Goal: Transaction & Acquisition: Book appointment/travel/reservation

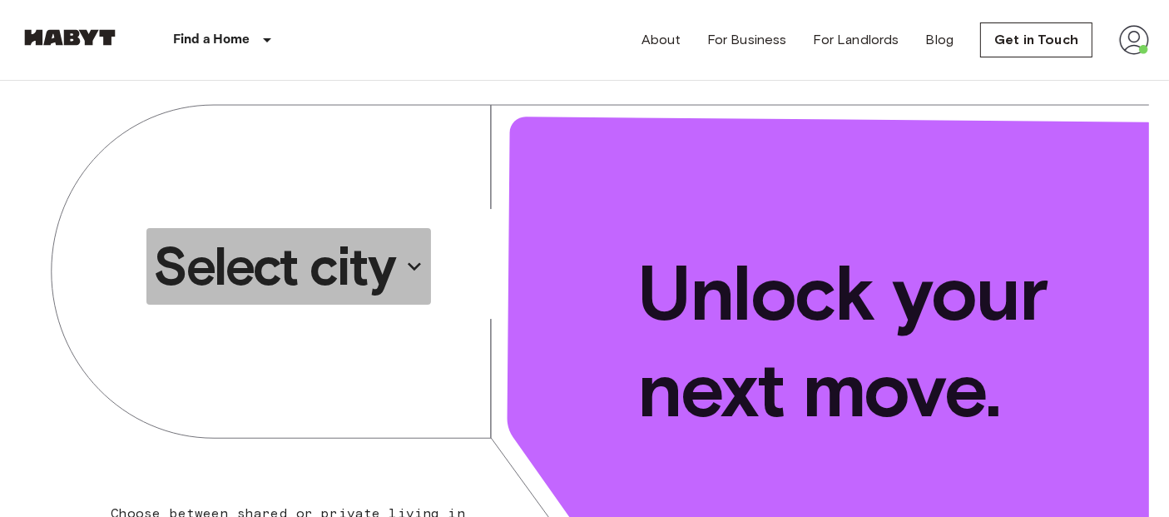
click at [290, 282] on p "Select city" at bounding box center [273, 266] width 241 height 67
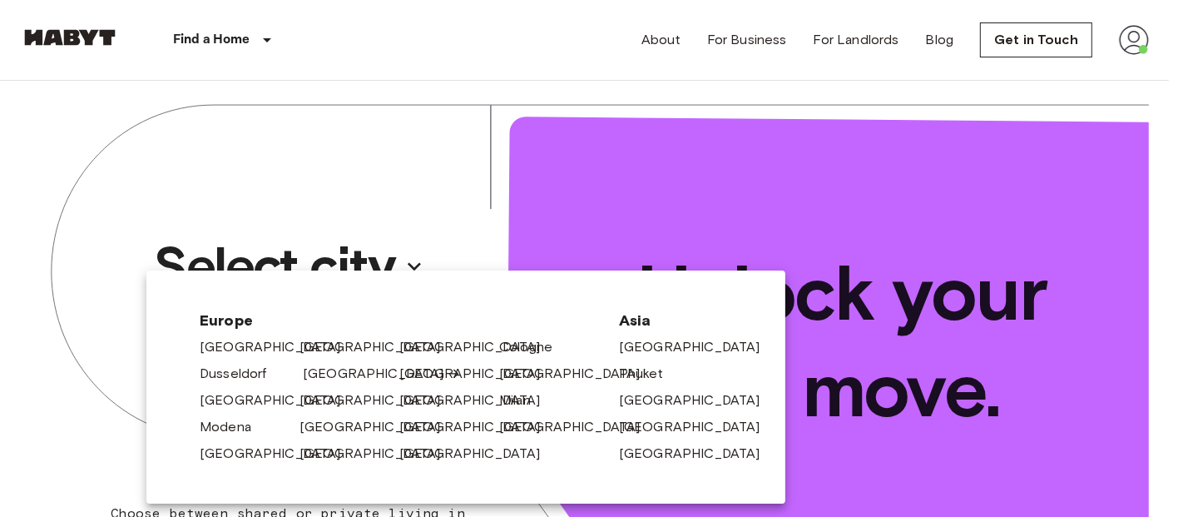
click at [317, 372] on link "[GEOGRAPHIC_DATA]" at bounding box center [382, 374] width 158 height 20
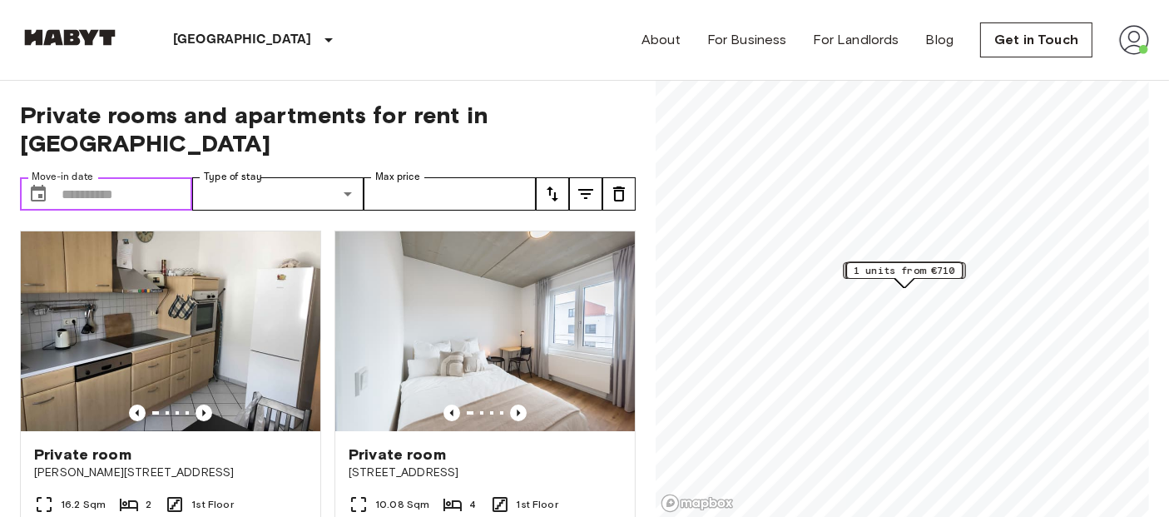
click at [108, 177] on input "Move-in date" at bounding box center [127, 193] width 131 height 33
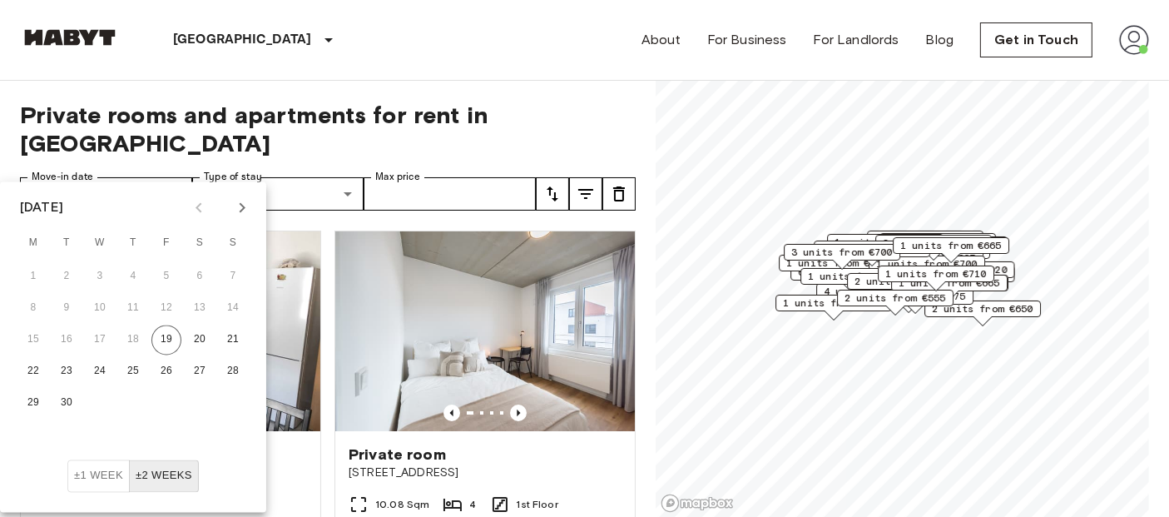
click at [246, 210] on icon "Next month" at bounding box center [242, 208] width 20 height 20
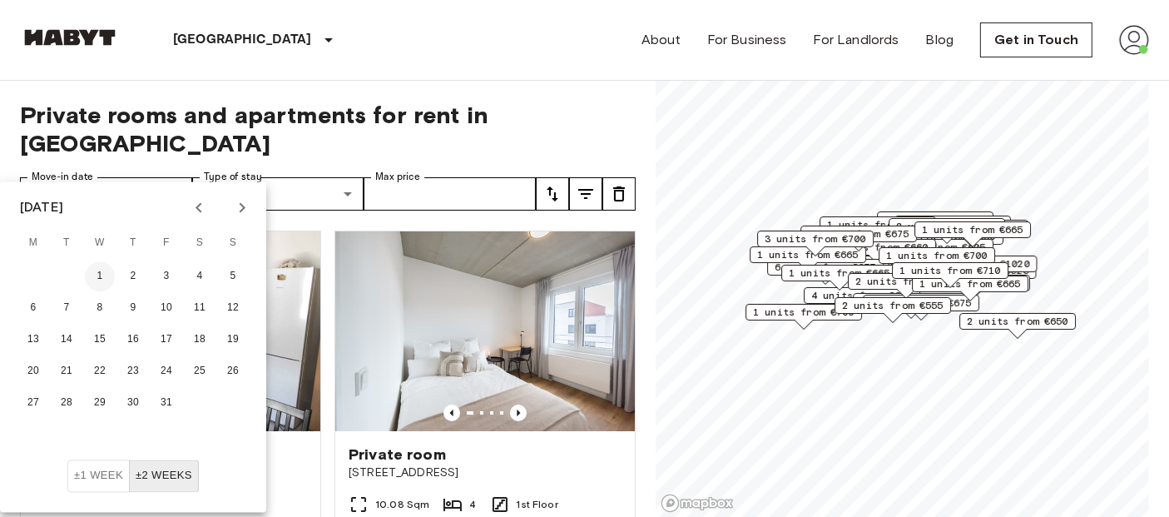
click at [102, 268] on button "1" at bounding box center [100, 277] width 30 height 30
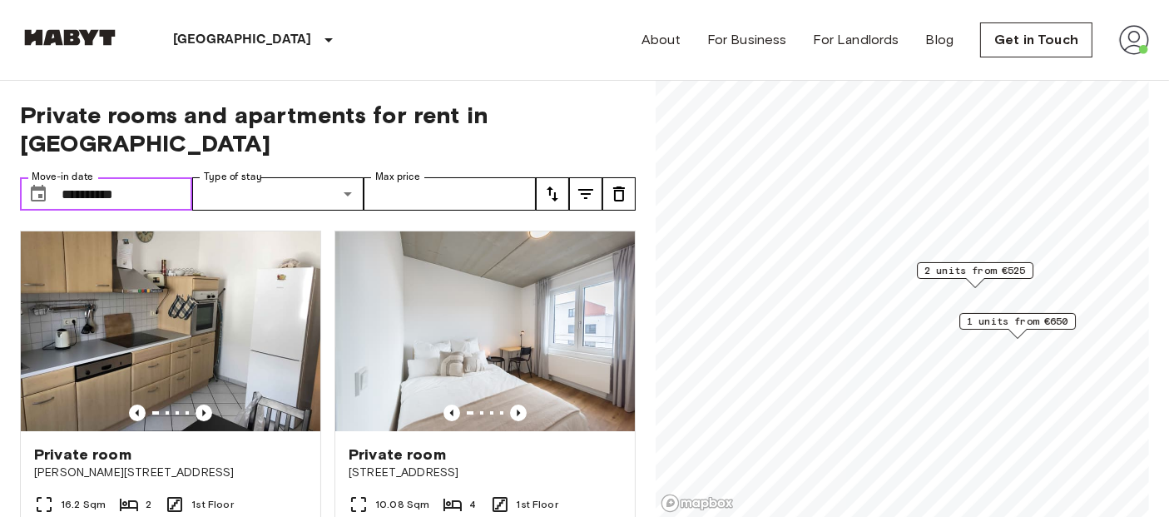
type input "**********"
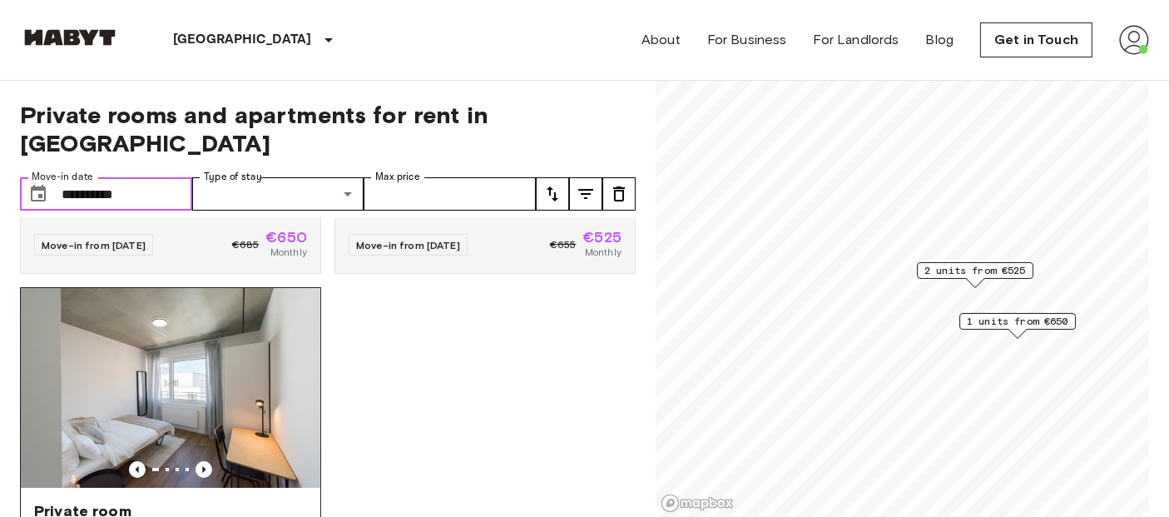
scroll to position [349, 0]
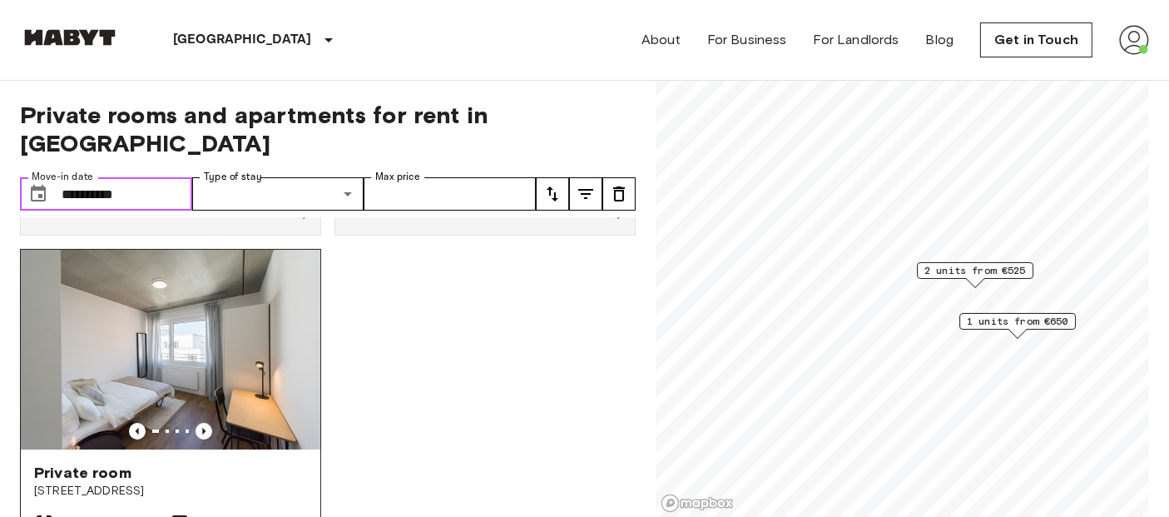
click at [165, 319] on img at bounding box center [171, 350] width 300 height 200
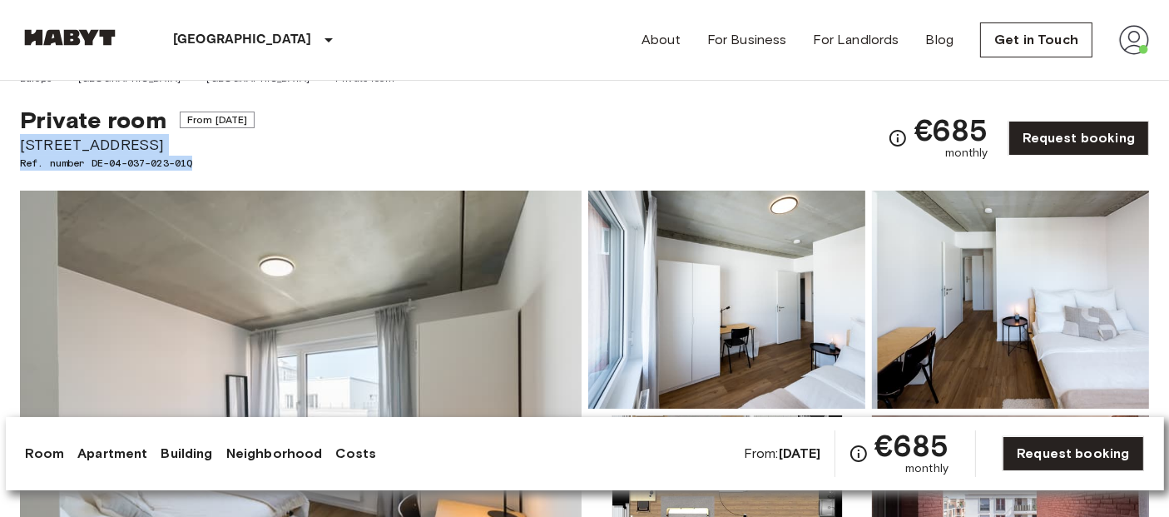
drag, startPoint x: 6, startPoint y: 142, endPoint x: 202, endPoint y: 156, distance: 196.8
click at [176, 143] on span "[STREET_ADDRESS]" at bounding box center [137, 145] width 235 height 22
drag, startPoint x: 19, startPoint y: 141, endPoint x: 185, endPoint y: 145, distance: 165.6
click at [185, 145] on span "[STREET_ADDRESS]" at bounding box center [137, 145] width 235 height 22
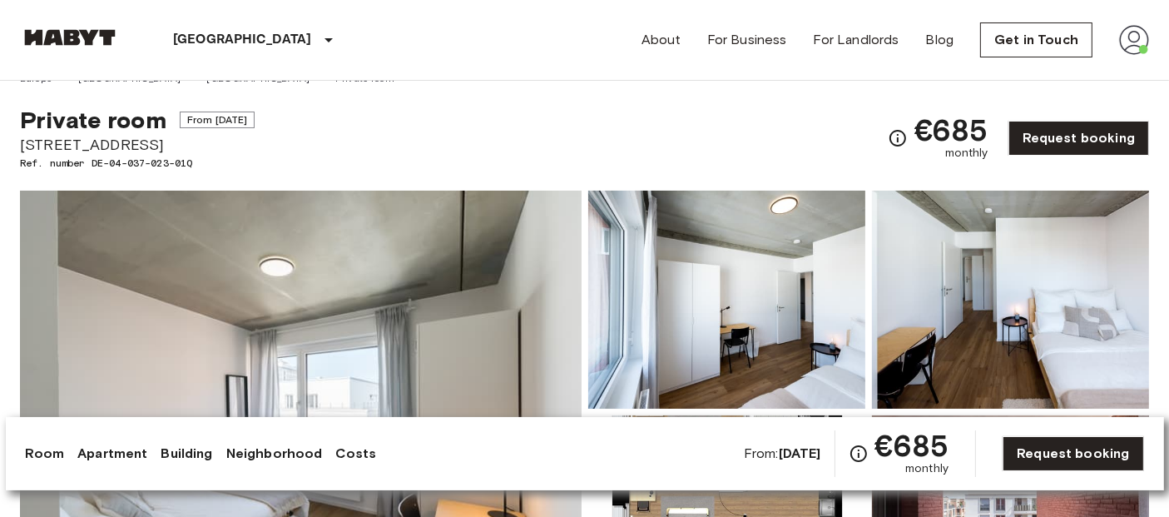
copy span "[STREET_ADDRESS]"
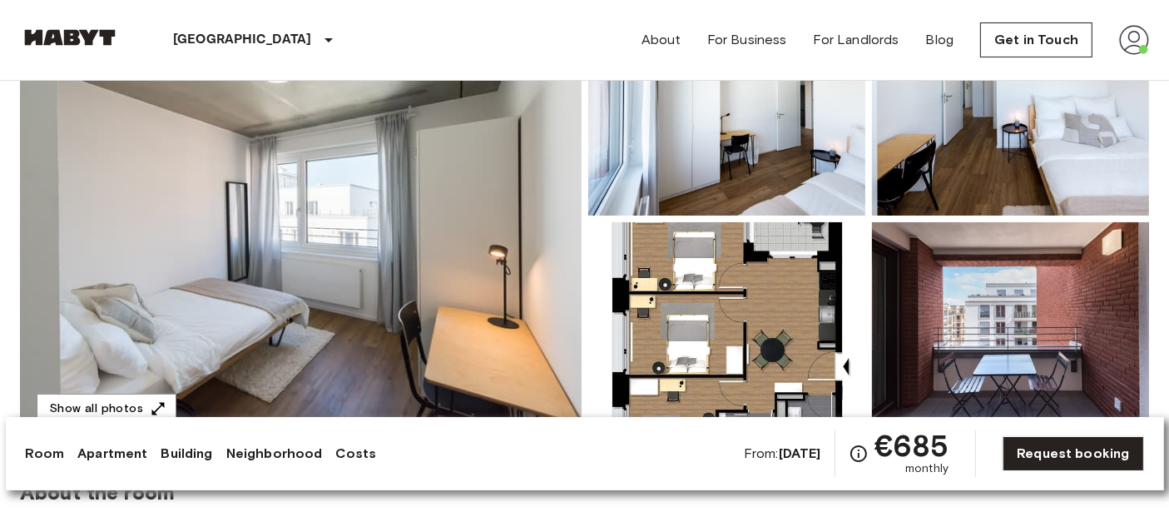
scroll to position [217, 0]
click at [197, 267] on img at bounding box center [301, 218] width 562 height 443
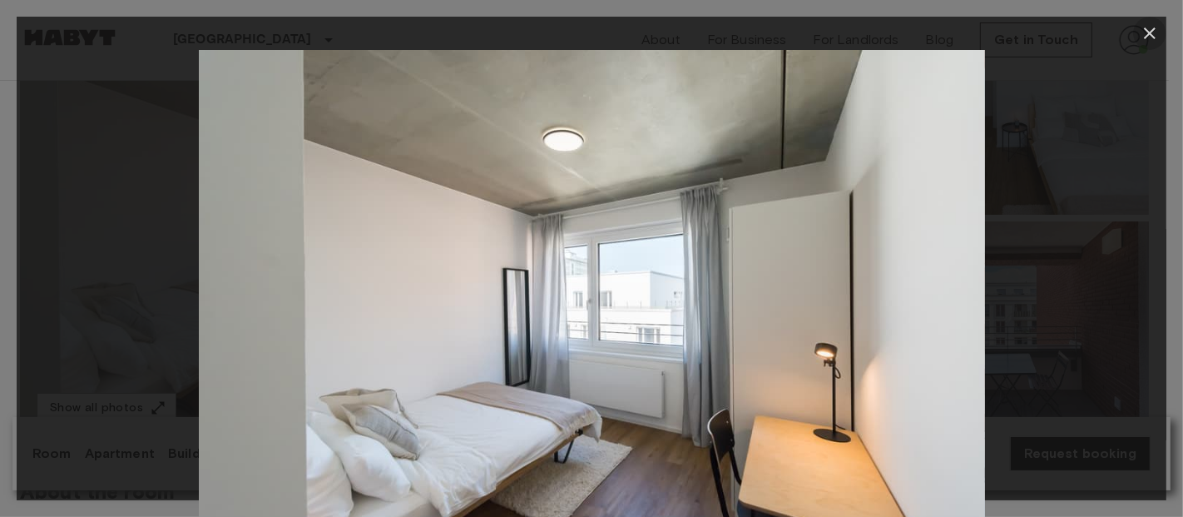
click at [1151, 35] on icon "button" at bounding box center [1150, 33] width 12 height 12
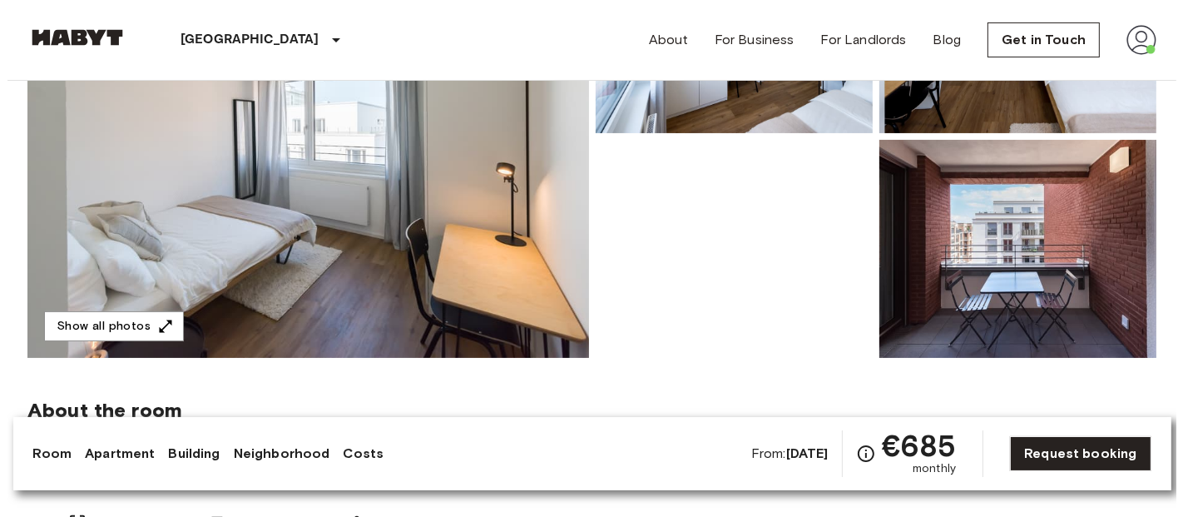
scroll to position [301, 0]
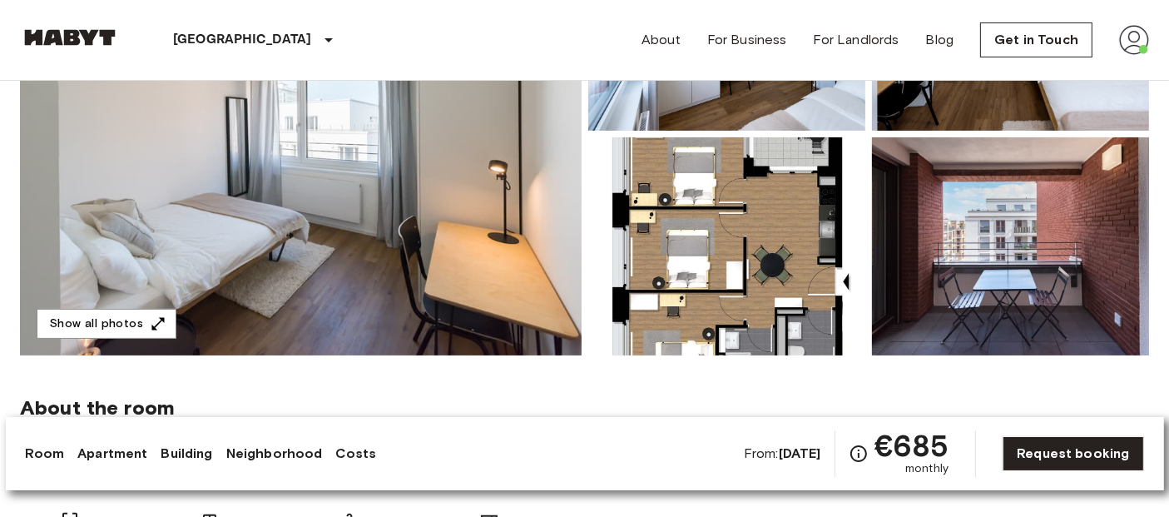
click at [209, 170] on img at bounding box center [301, 134] width 562 height 443
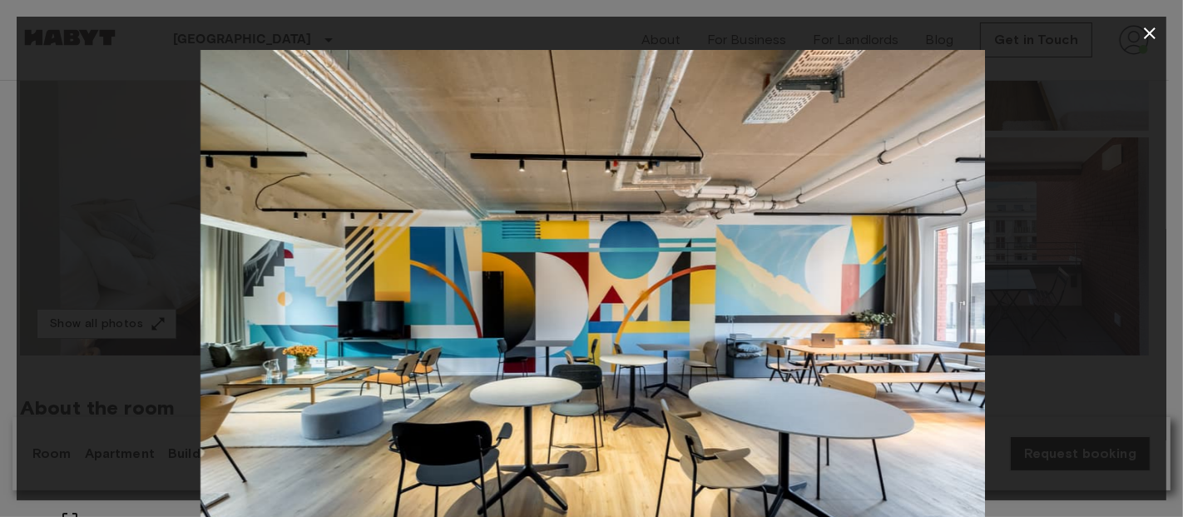
drag, startPoint x: 655, startPoint y: 277, endPoint x: 569, endPoint y: 267, distance: 86.3
click at [569, 267] on img at bounding box center [593, 312] width 786 height 524
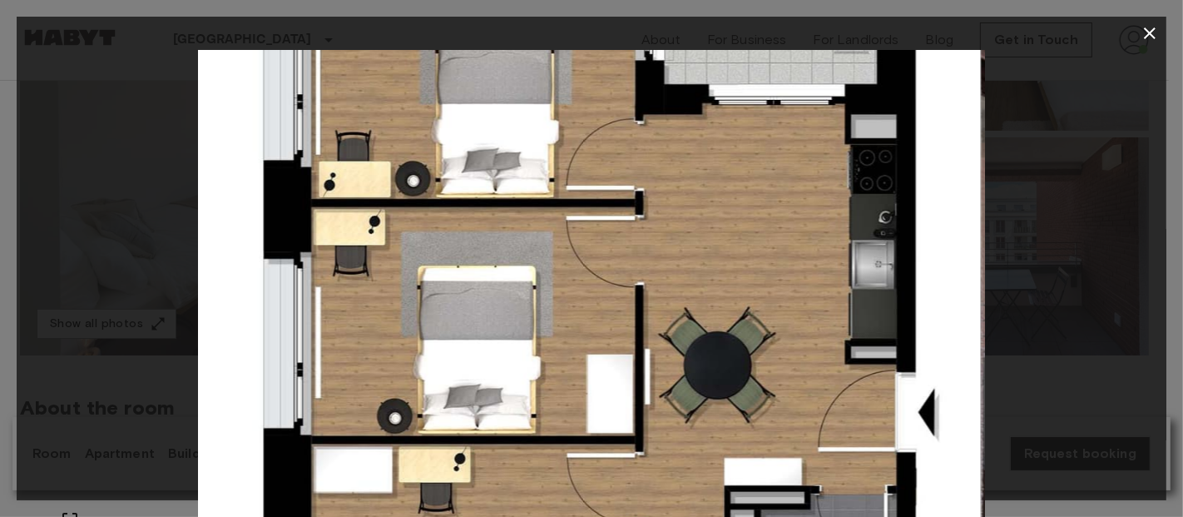
click at [553, 212] on img at bounding box center [588, 312] width 786 height 524
